Goal: Task Accomplishment & Management: Use online tool/utility

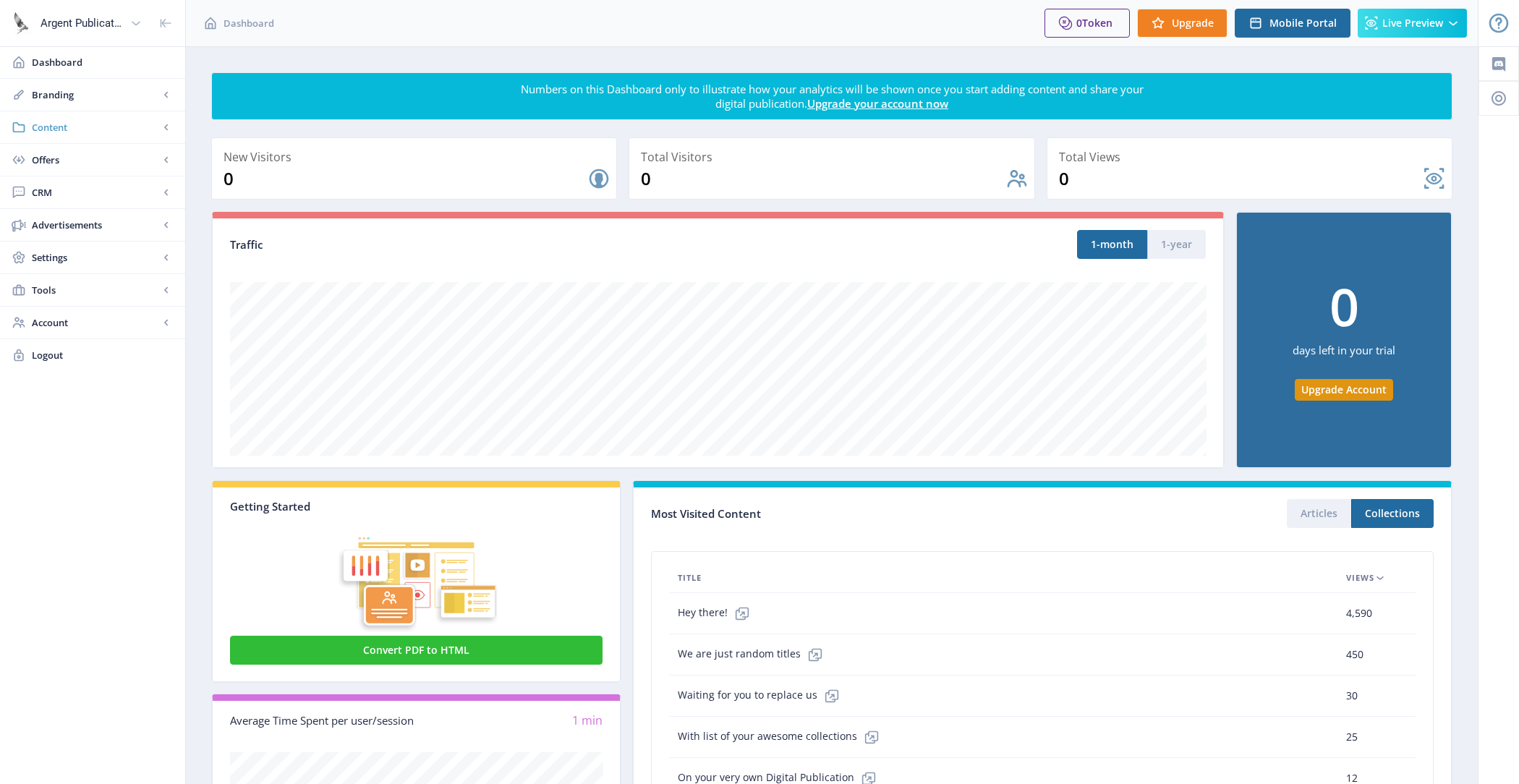
click at [100, 117] on link "Content" at bounding box center [92, 127] width 185 height 32
click at [99, 97] on span "Branding" at bounding box center [95, 95] width 127 height 15
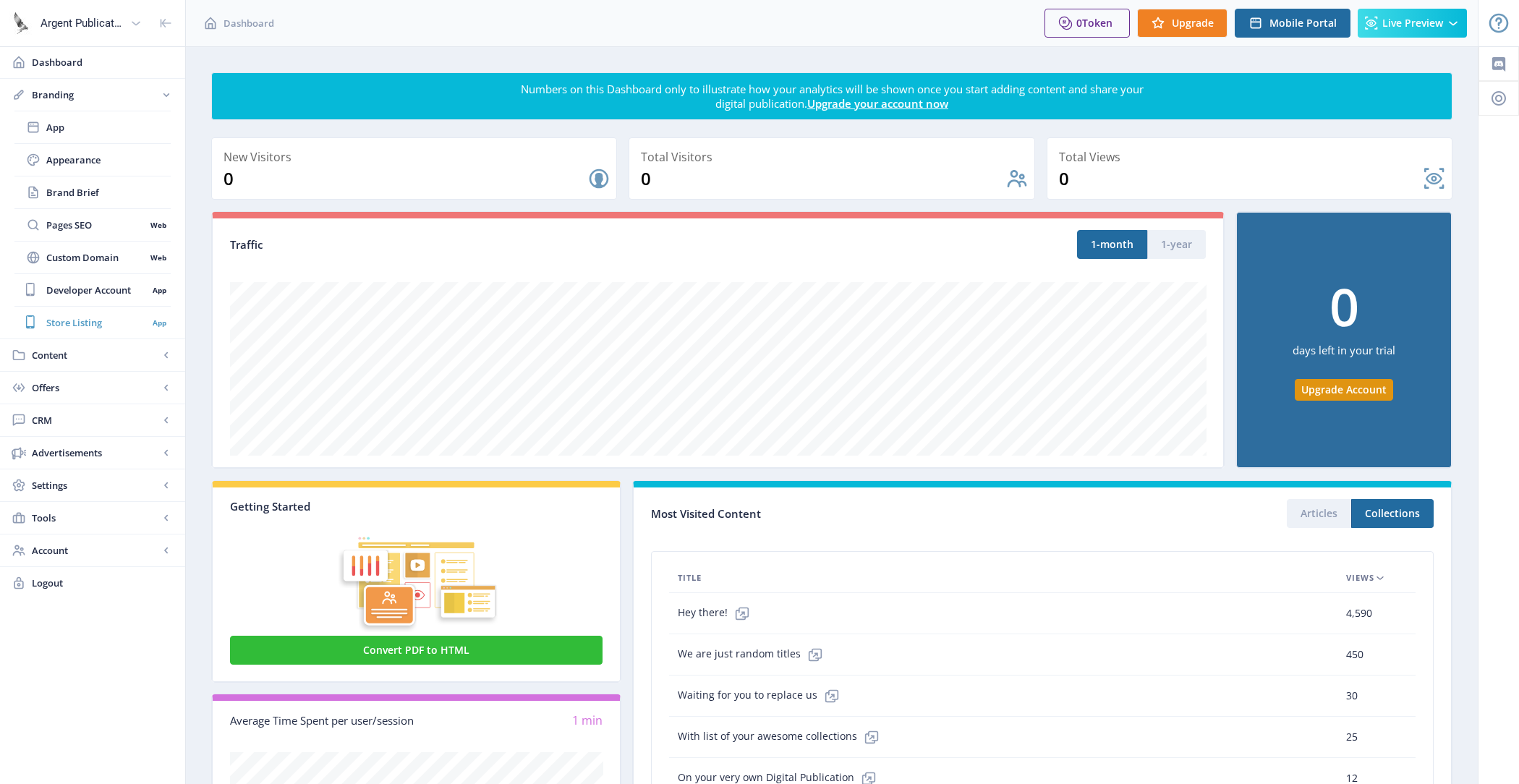
click at [96, 307] on link "Store Listing App" at bounding box center [93, 323] width 156 height 32
click at [96, 294] on span "Developer Account" at bounding box center [97, 290] width 101 height 15
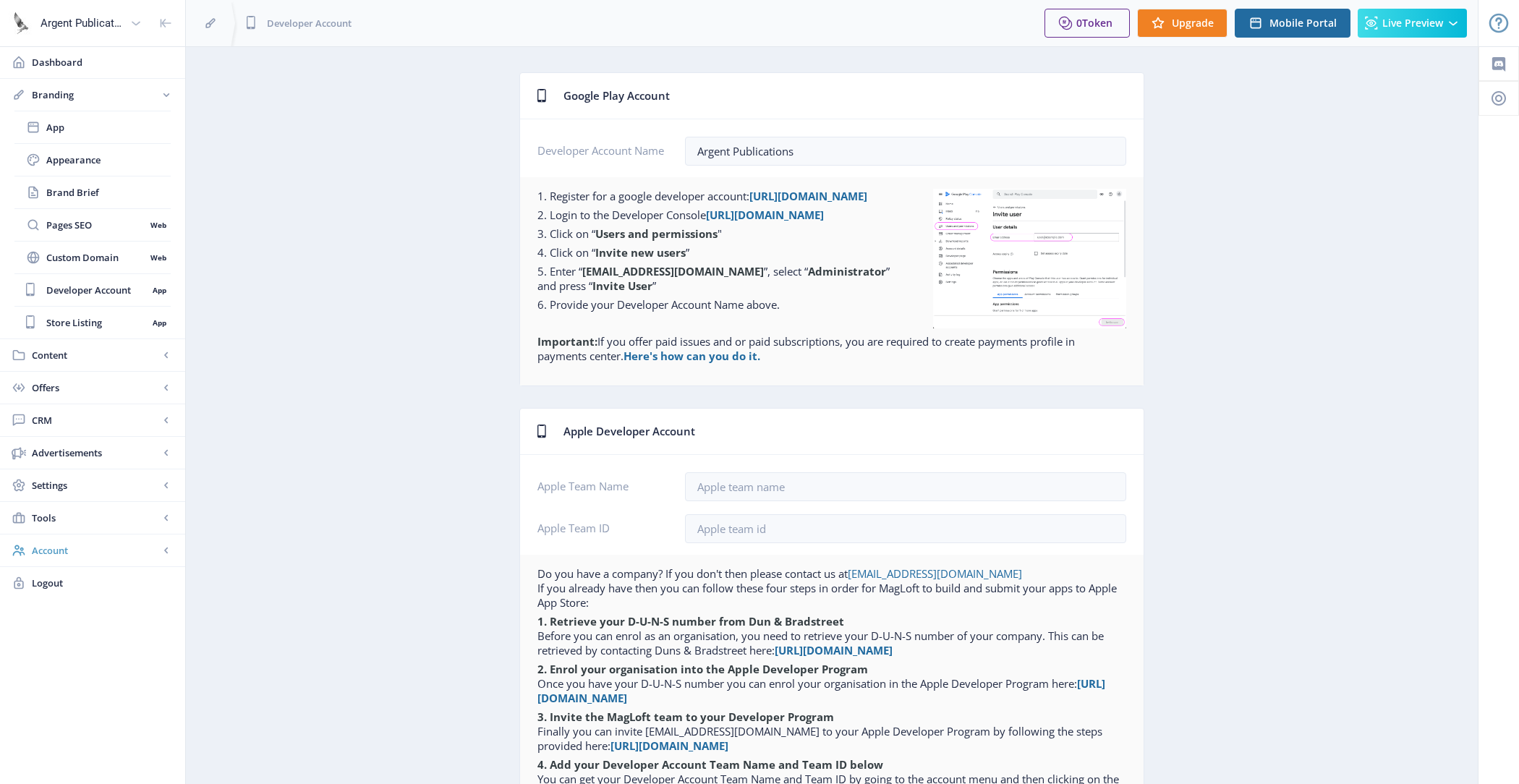
click at [106, 545] on span "Account" at bounding box center [95, 551] width 127 height 15
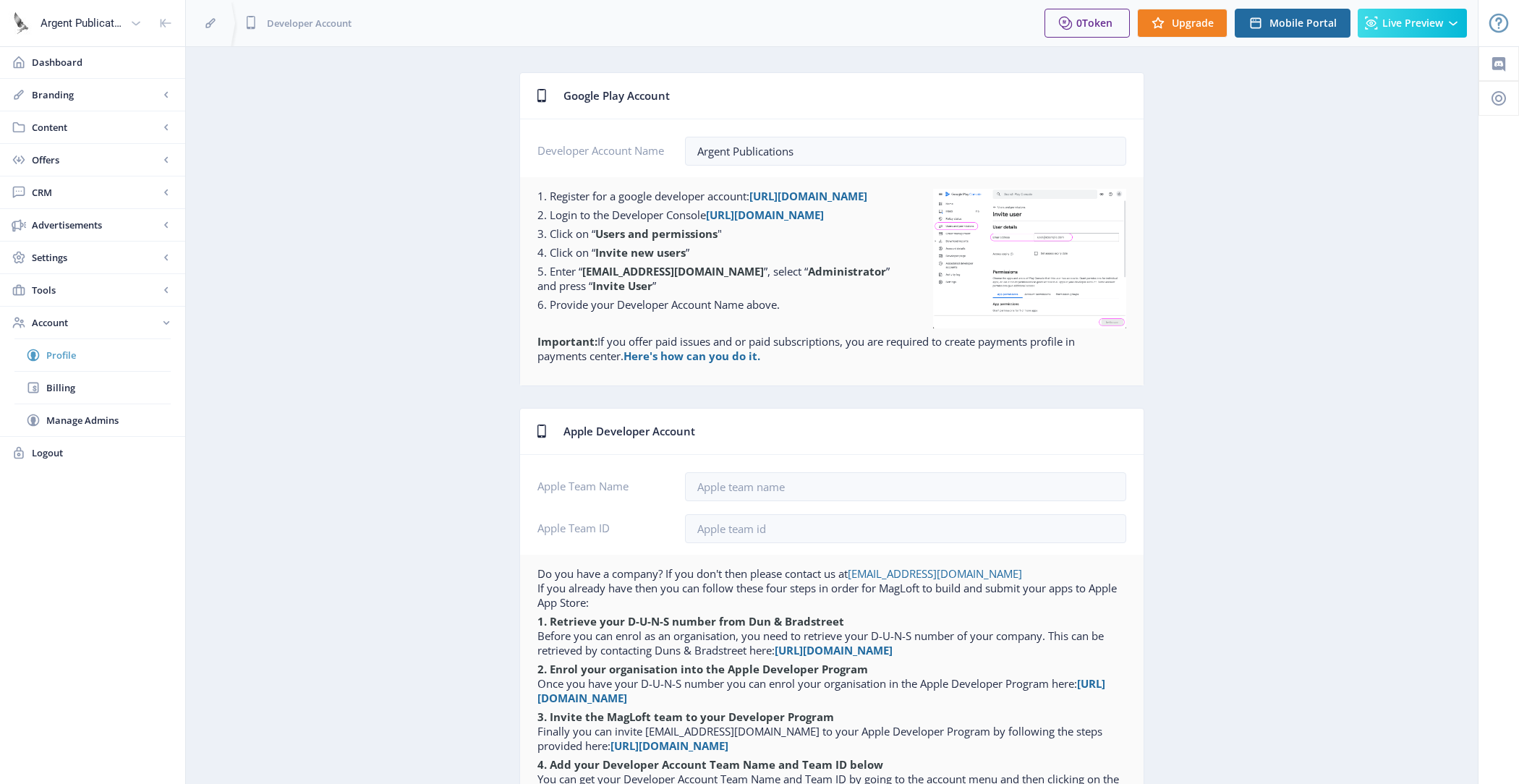
click at [115, 360] on link "Profile" at bounding box center [93, 355] width 156 height 32
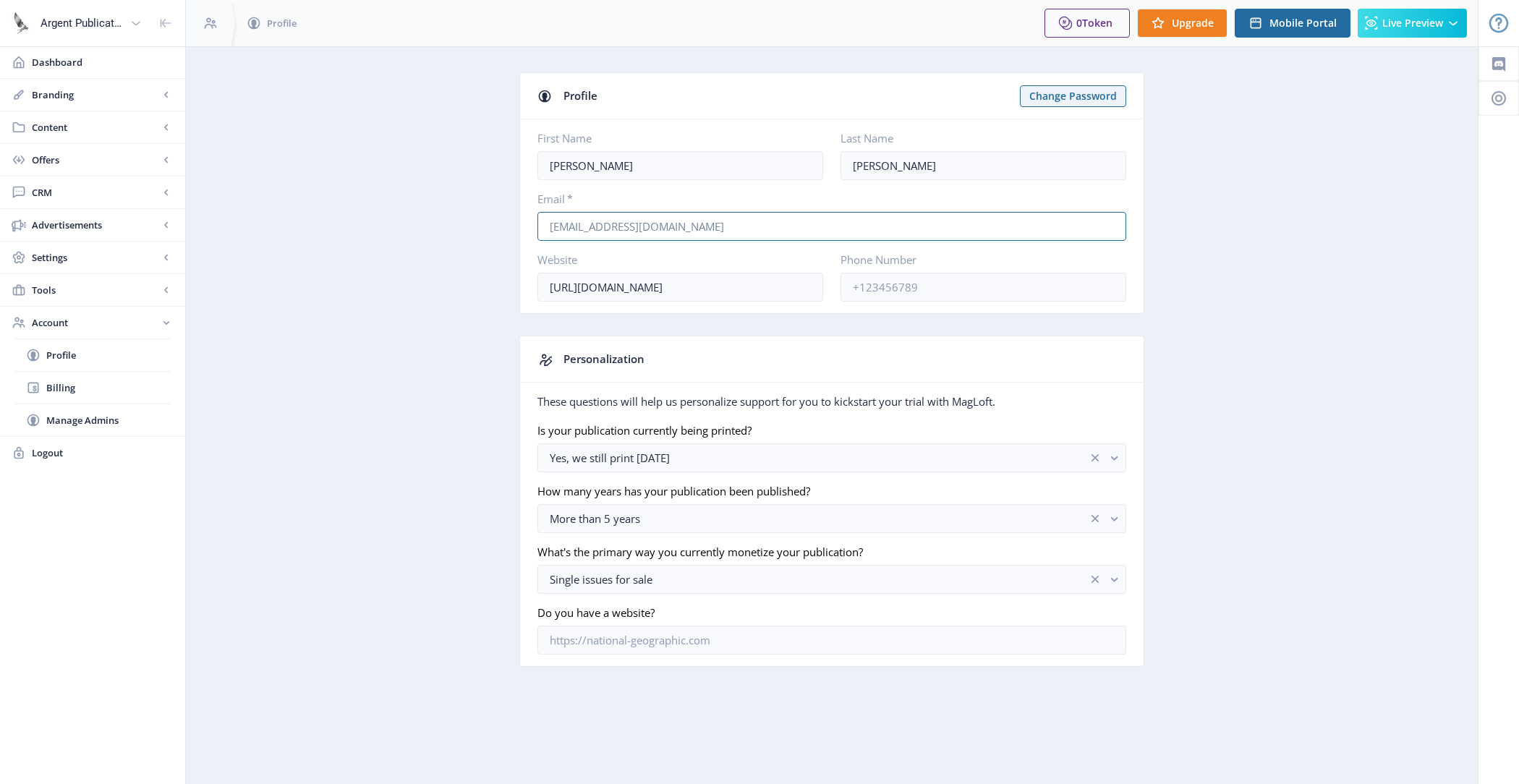
drag, startPoint x: 706, startPoint y: 235, endPoint x: 501, endPoint y: 229, distance: 205.1
click at [501, 229] on app-account-profile "Profile Change Password First Name Brad Last Name Reynolds Email * breynolds19@…" at bounding box center [832, 380] width 1241 height 616
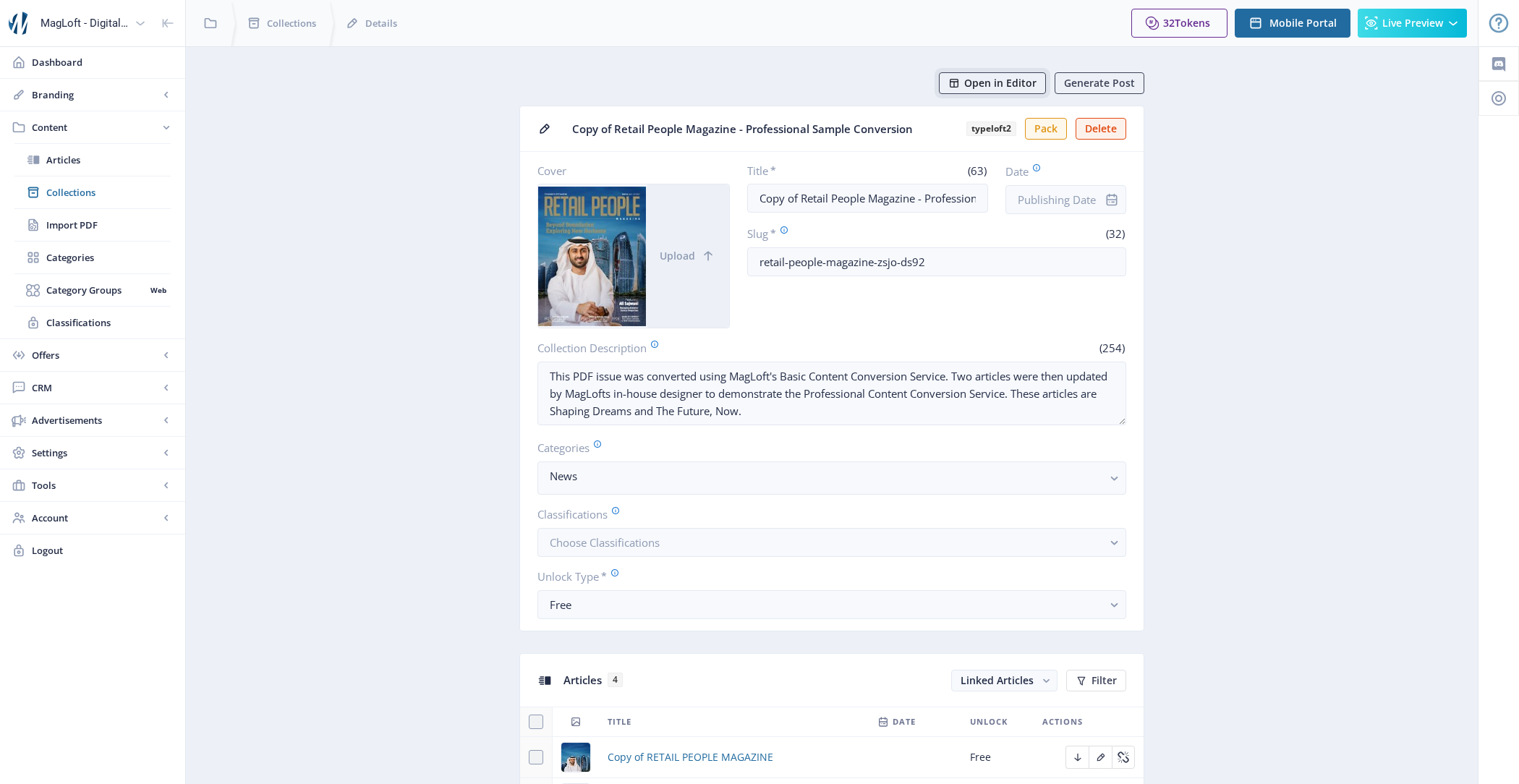
drag, startPoint x: 0, startPoint y: 0, endPoint x: 996, endPoint y: 76, distance: 998.9
click at [996, 77] on span "Open in Editor" at bounding box center [1000, 83] width 73 height 11
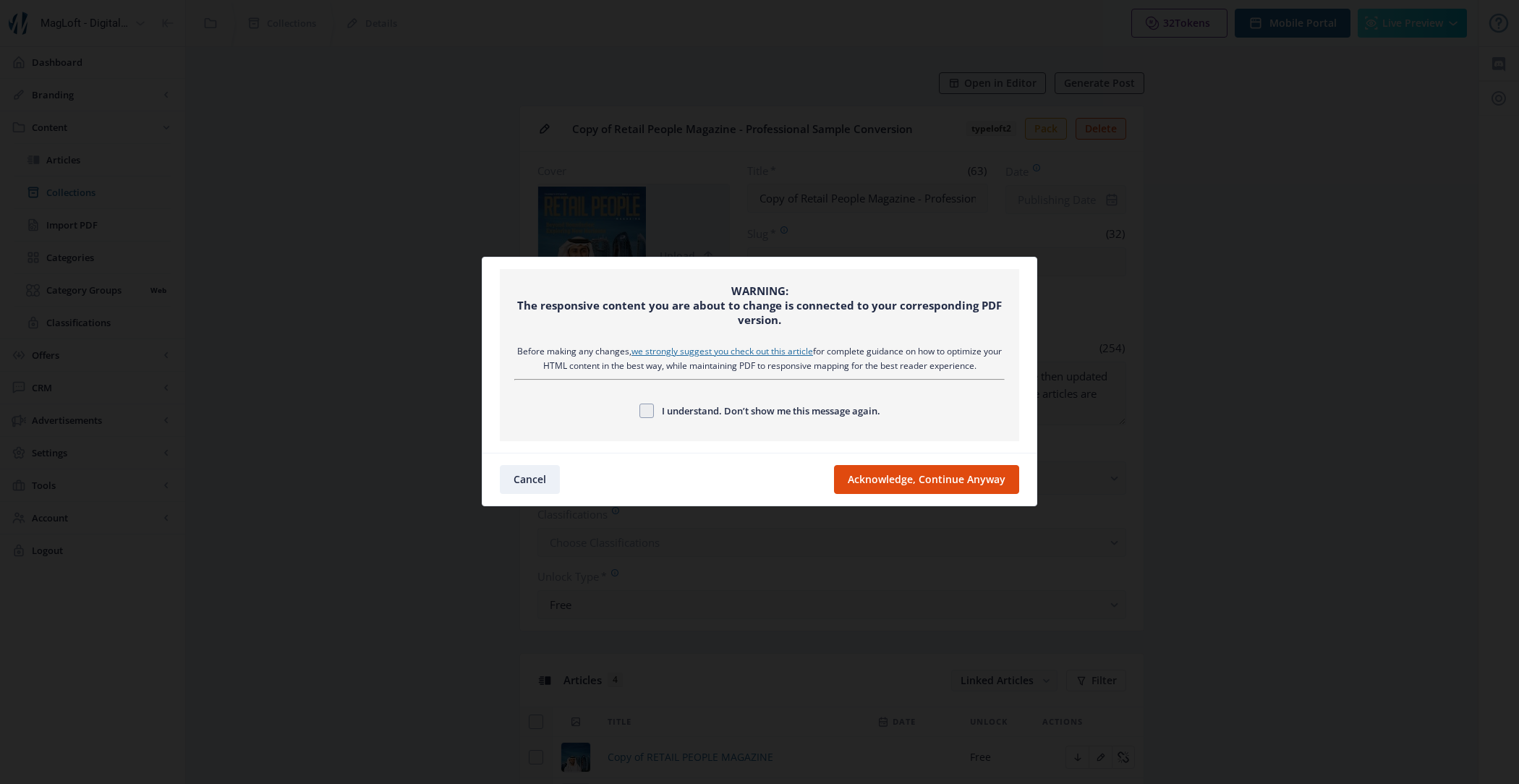
click at [898, 456] on nb-card-footer "Cancel Acknowledge, Continue Anyway" at bounding box center [760, 479] width 554 height 53
click at [896, 484] on button "Acknowledge, Continue Anyway" at bounding box center [926, 479] width 185 height 29
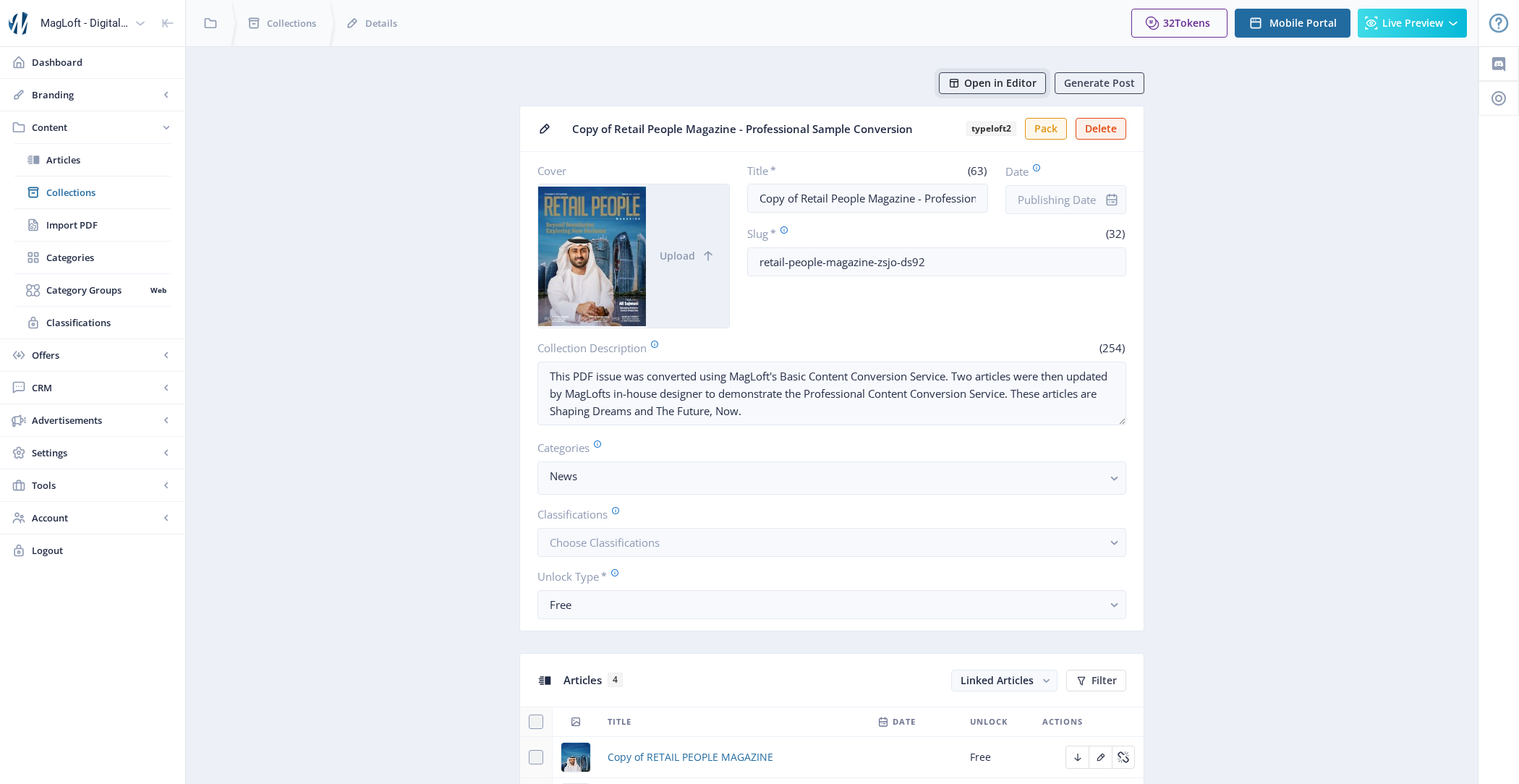
click at [976, 73] on button "Open in Editor" at bounding box center [992, 83] width 107 height 21
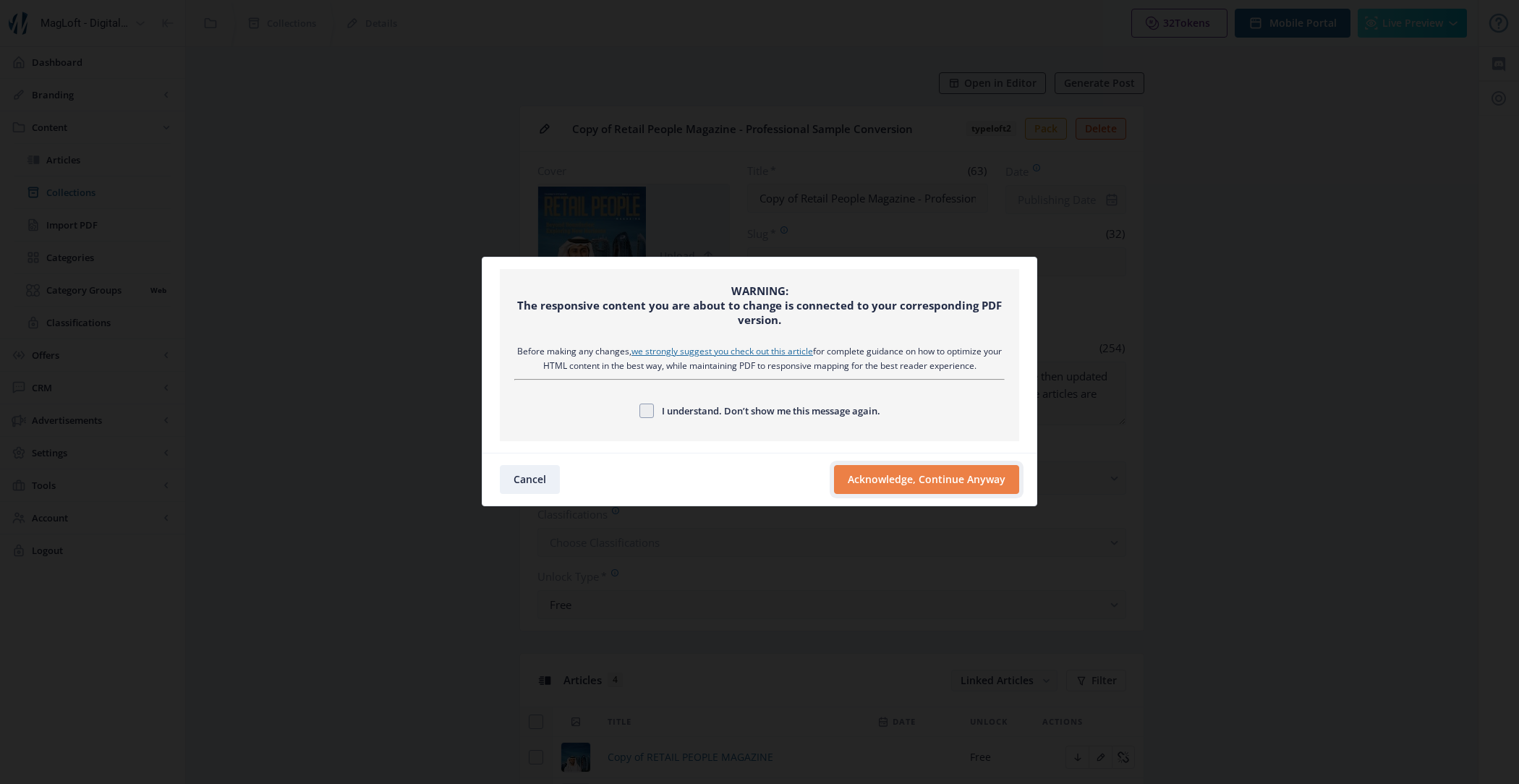
click at [914, 483] on button "Acknowledge, Continue Anyway" at bounding box center [926, 479] width 185 height 29
